Goal: Navigation & Orientation: Find specific page/section

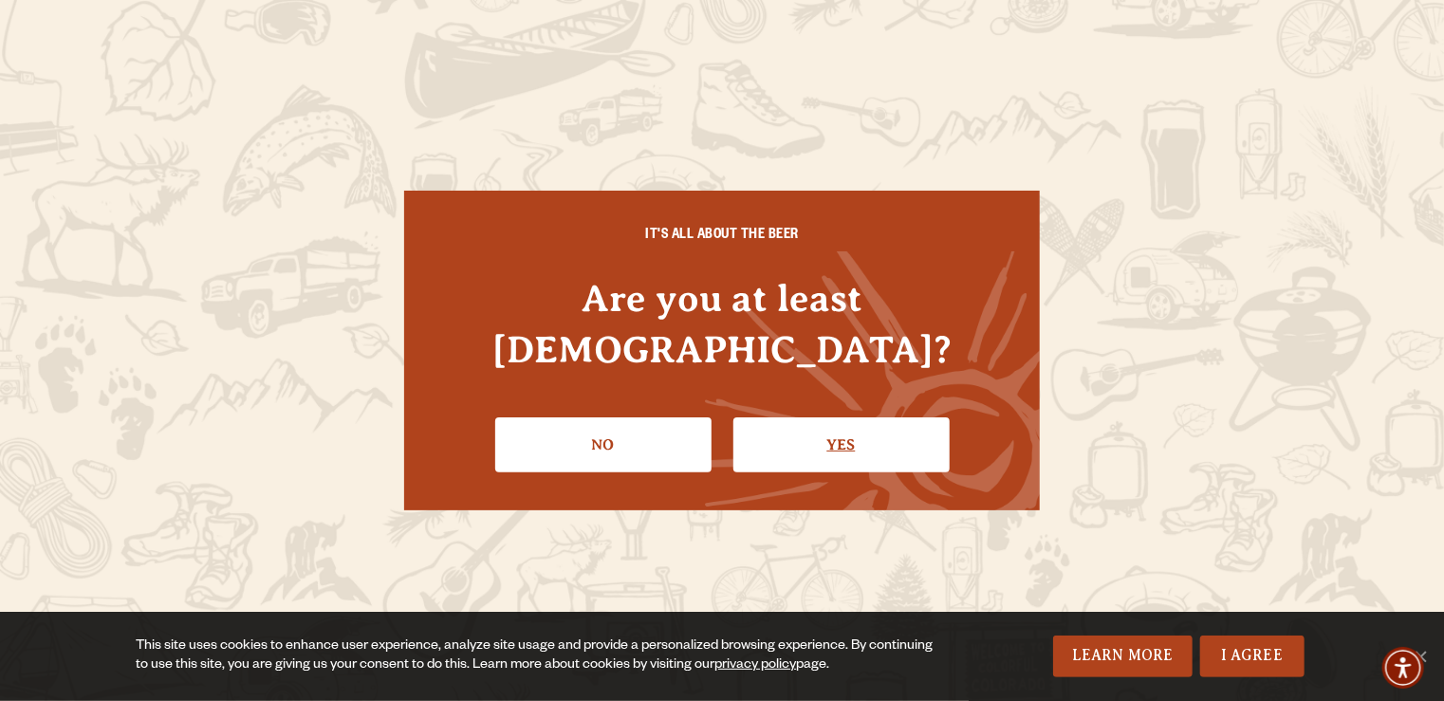
click at [814, 417] on link "Yes" at bounding box center [841, 444] width 216 height 55
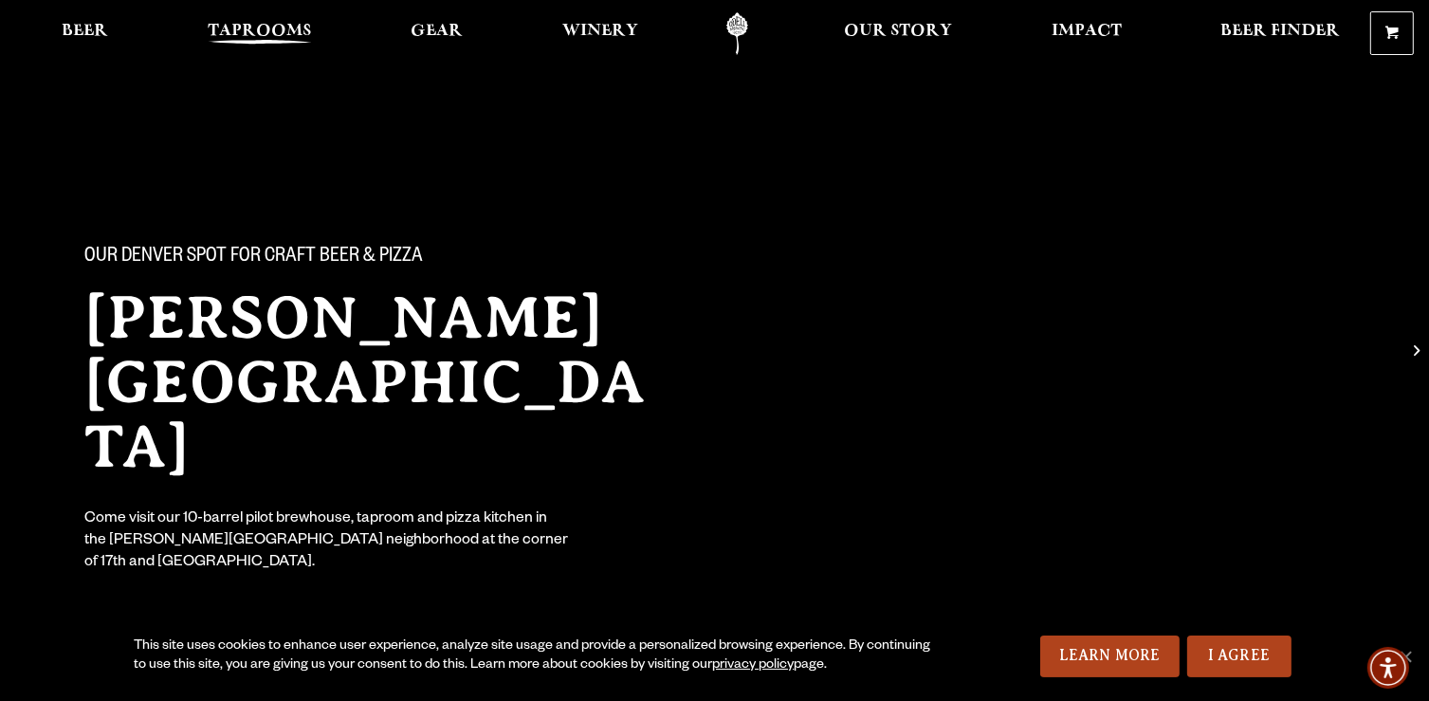
click at [243, 25] on span "Taprooms" at bounding box center [260, 31] width 104 height 15
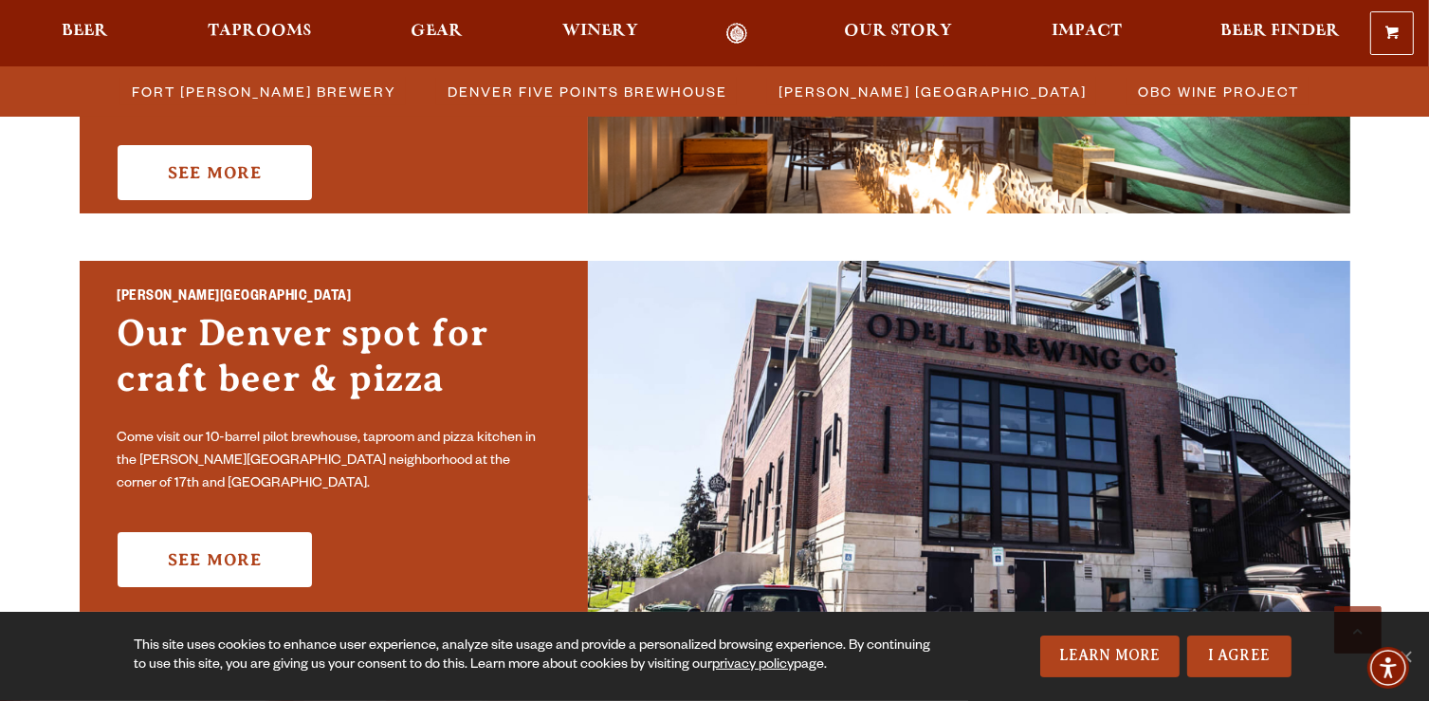
scroll to position [1328, 0]
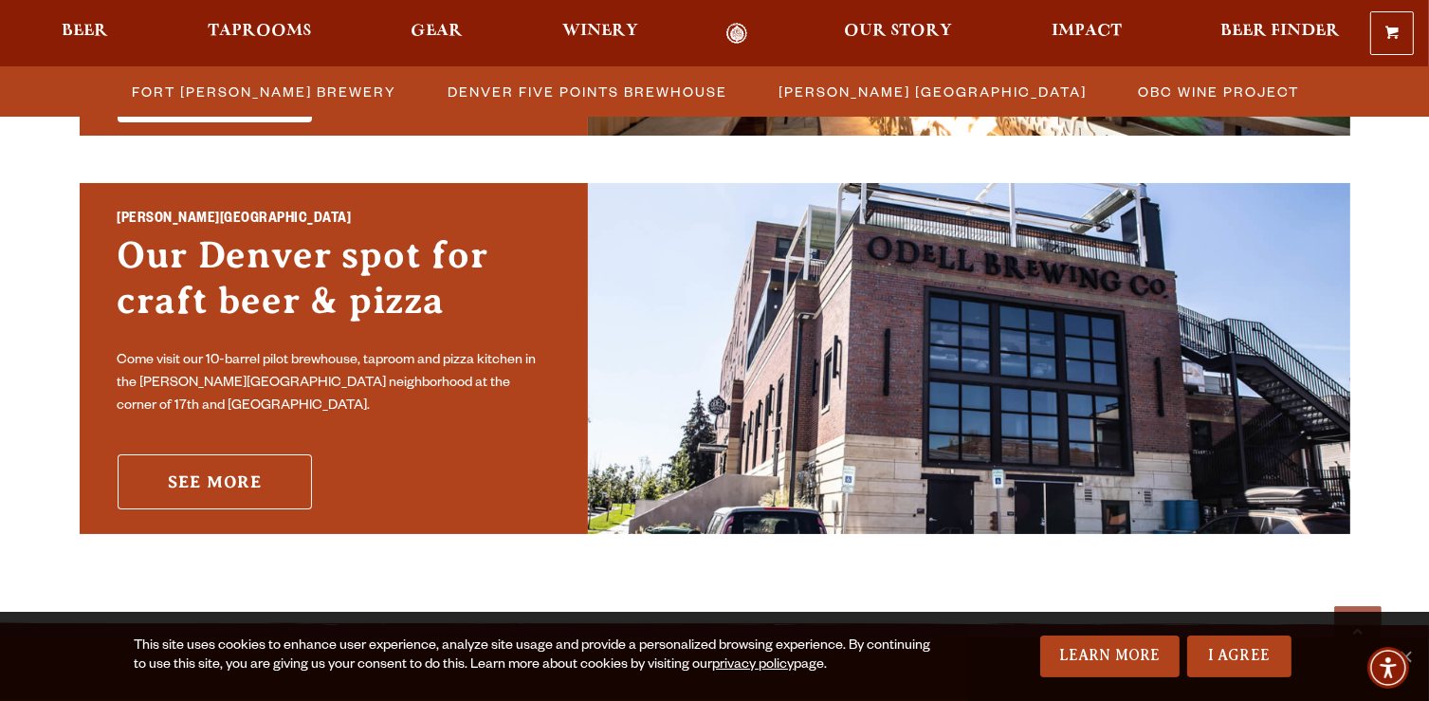
click at [234, 461] on link "See More" at bounding box center [215, 481] width 194 height 55
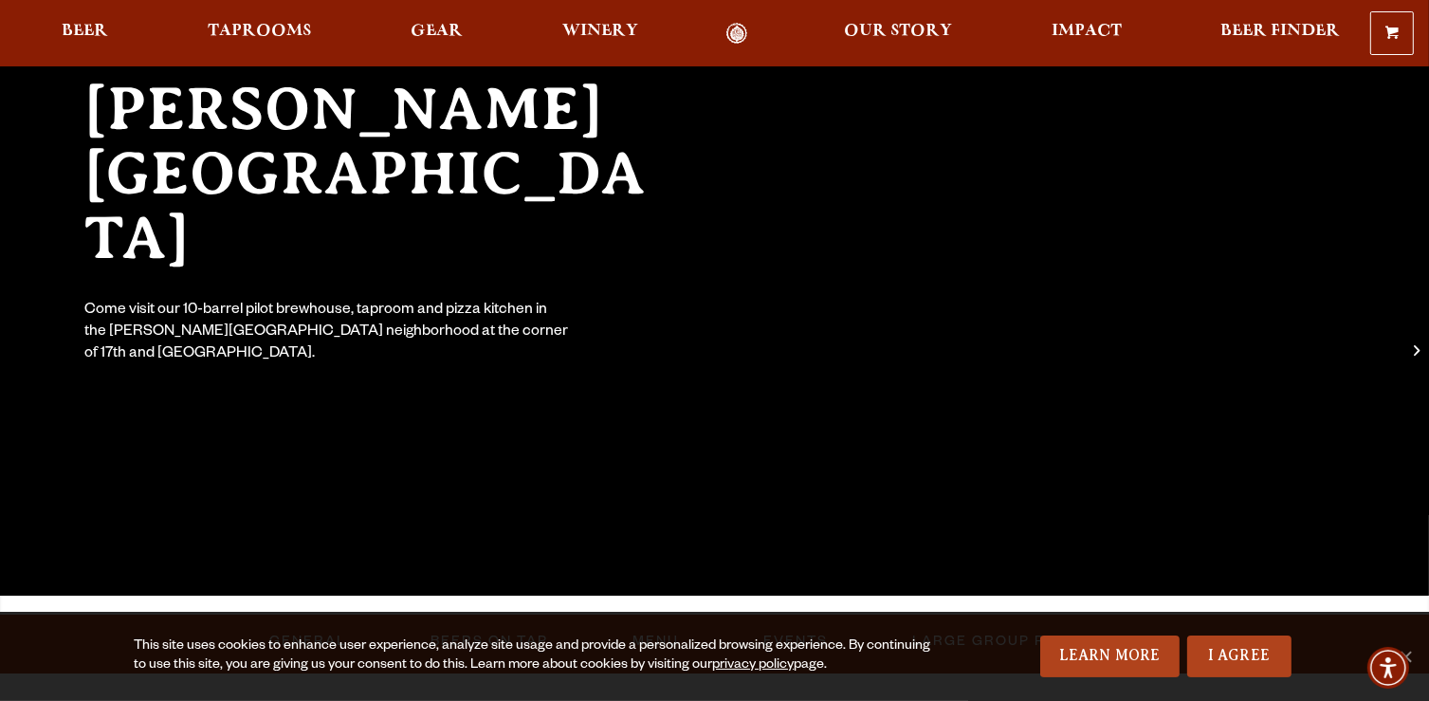
scroll to position [379, 0]
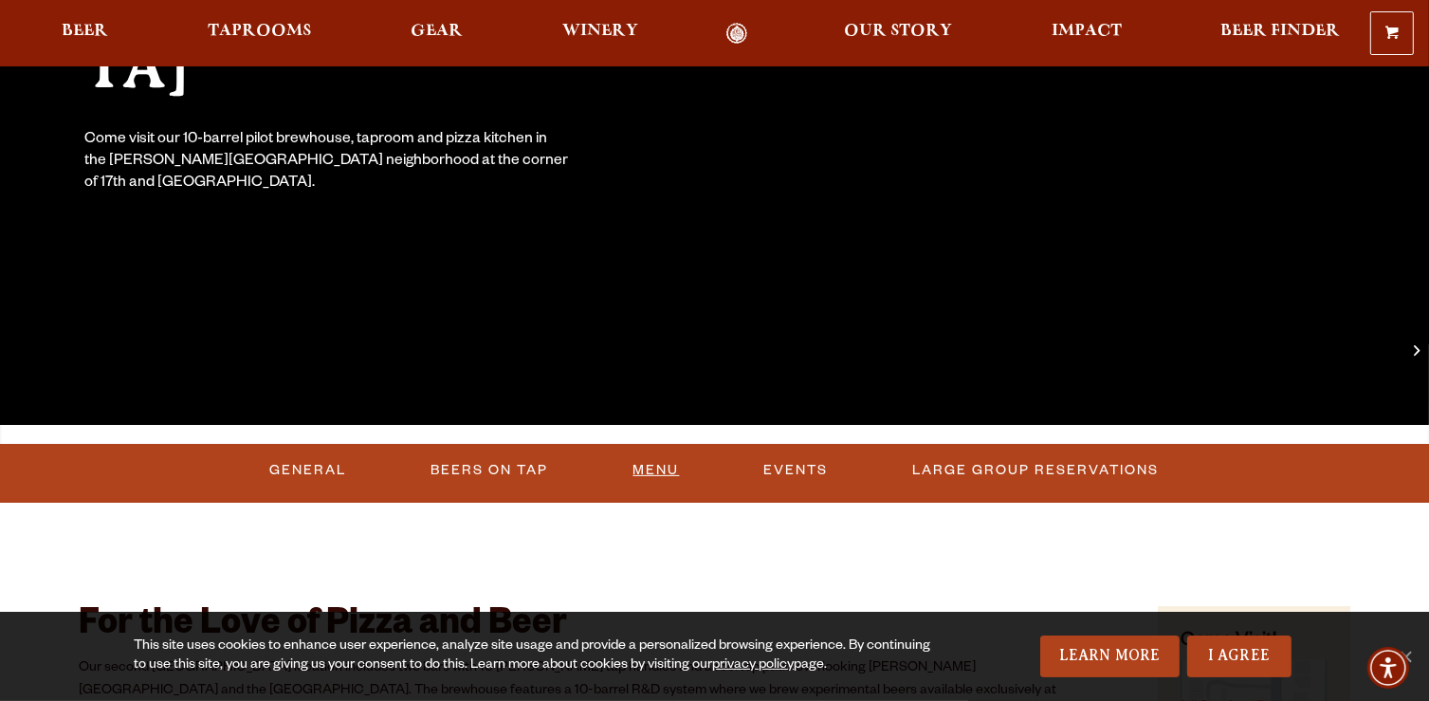
click at [645, 477] on link "Menu" at bounding box center [657, 471] width 62 height 44
